Goal: Contribute content

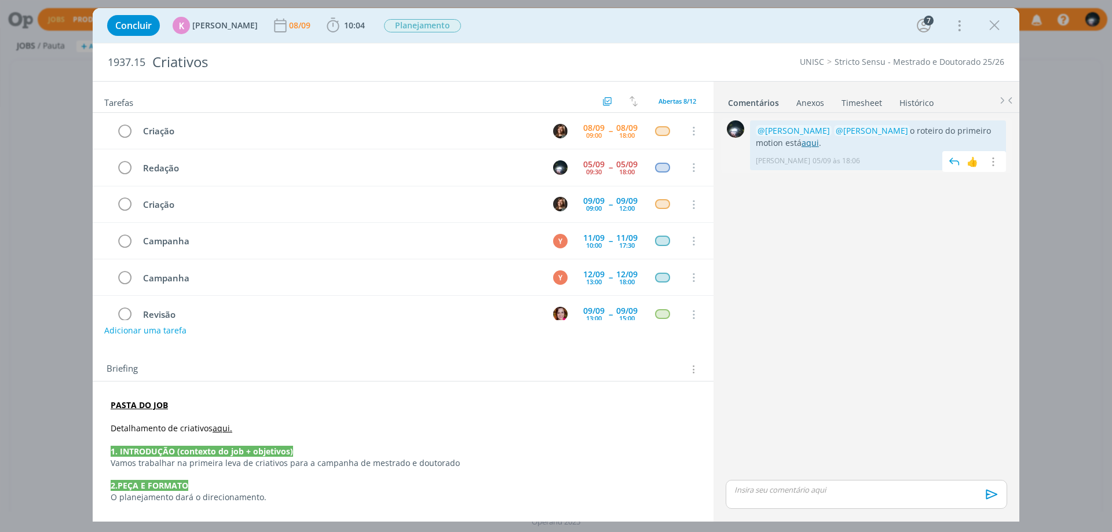
click at [801, 144] on link "aqui" at bounding box center [809, 142] width 17 height 11
click at [993, 160] on icon "dialog" at bounding box center [991, 161] width 13 height 11
click at [962, 178] on link "Editar" at bounding box center [952, 179] width 91 height 19
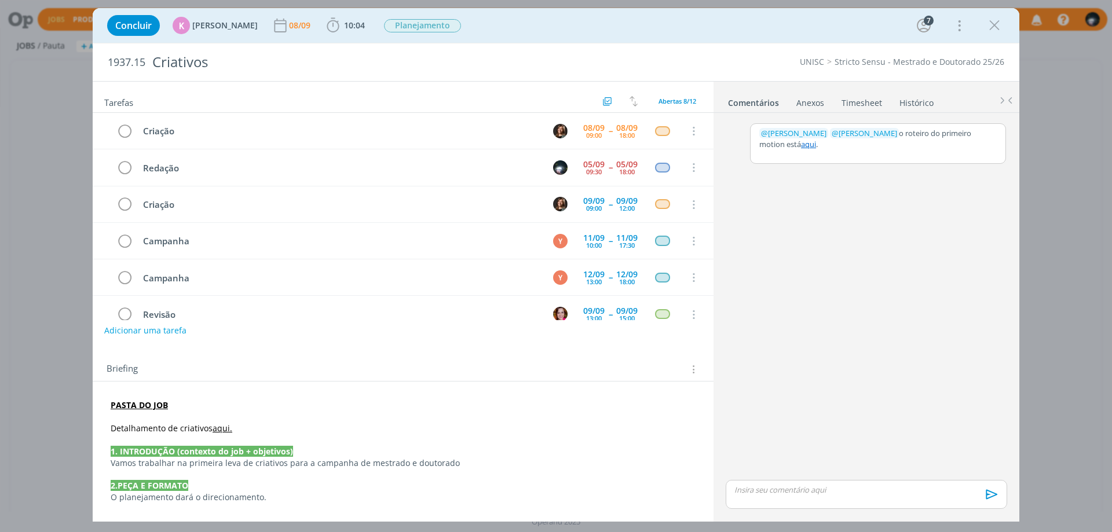
click at [791, 142] on p "﻿ @ [PERSON_NAME] ﻿ ﻿ @ [PERSON_NAME] ﻿ o roteiro do primeiro motion está aqui ." at bounding box center [877, 138] width 237 height 21
click at [809, 179] on icon "dialog" at bounding box center [810, 182] width 9 height 9
paste input "[URL][DOMAIN_NAME]"
type input "[URL][DOMAIN_NAME]"
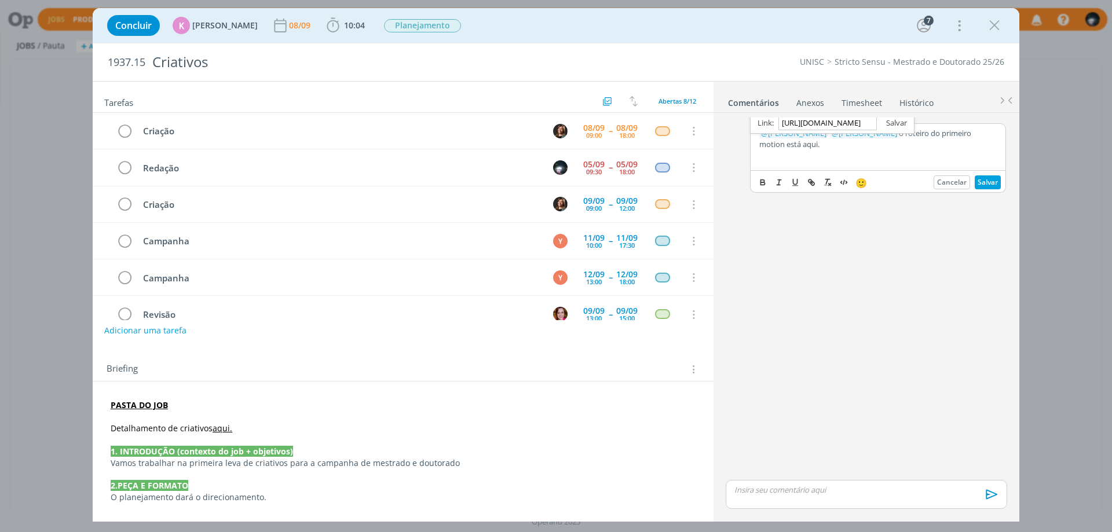
scroll to position [0, 0]
click at [901, 119] on link "dialog" at bounding box center [891, 123] width 30 height 10
click at [875, 155] on div "﻿ @ [PERSON_NAME] ﻿ ﻿ @ [PERSON_NAME] ﻿ o roteiro do primeiro motion está aqui ." at bounding box center [877, 147] width 255 height 46
click at [996, 182] on button "Salvar" at bounding box center [987, 182] width 26 height 14
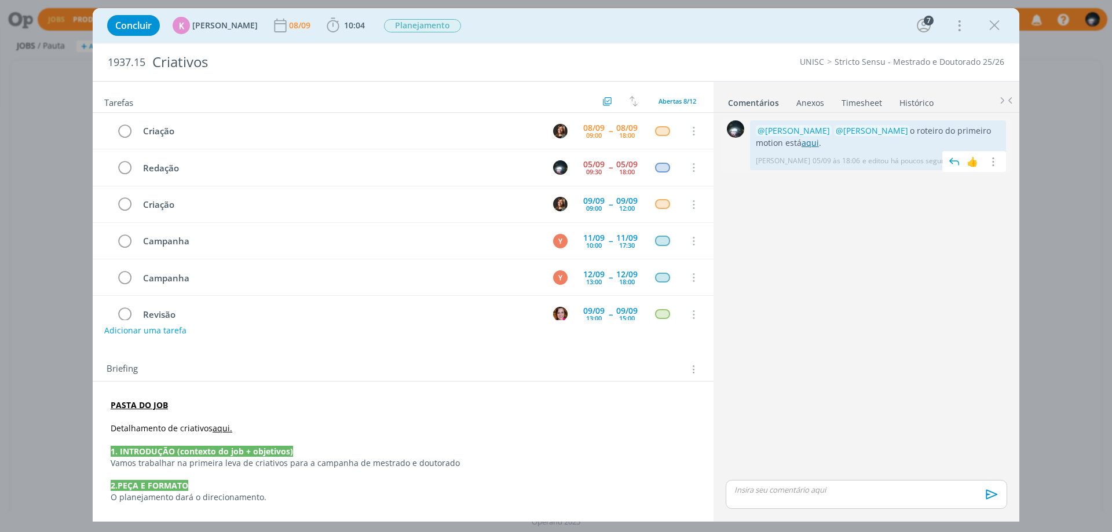
click at [801, 141] on link "aqui" at bounding box center [809, 142] width 17 height 11
